Goal: Book appointment/travel/reservation

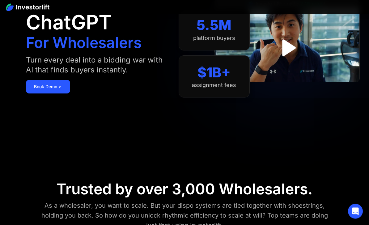
scroll to position [53, 0]
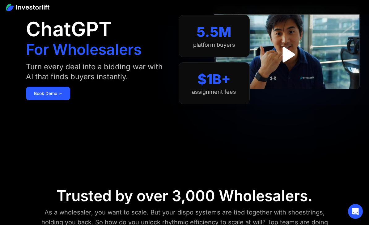
click at [38, 97] on link "Book Demo ➢" at bounding box center [48, 94] width 44 height 14
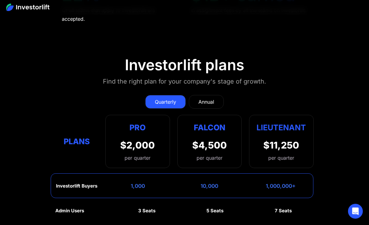
scroll to position [2732, 0]
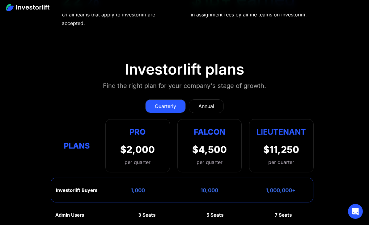
click at [213, 99] on link "Annual" at bounding box center [206, 106] width 35 height 14
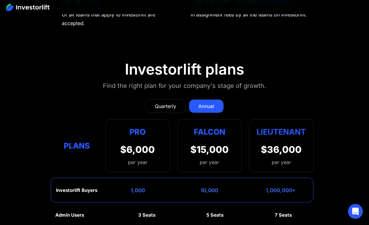
click at [157, 99] on link "Quarterly" at bounding box center [165, 106] width 40 height 14
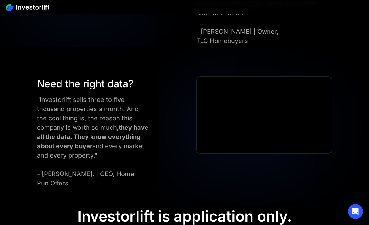
scroll to position [2464, 0]
